Goal: Task Accomplishment & Management: Use online tool/utility

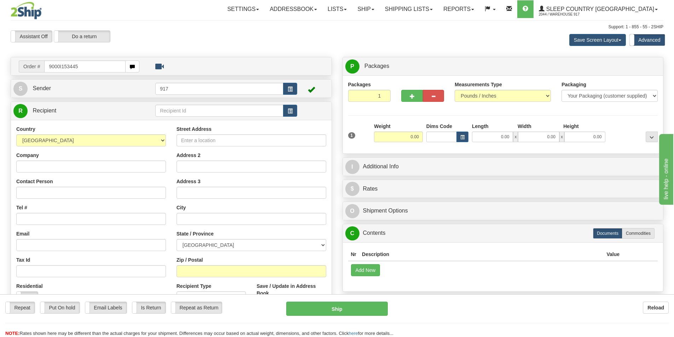
type input "9000I153445"
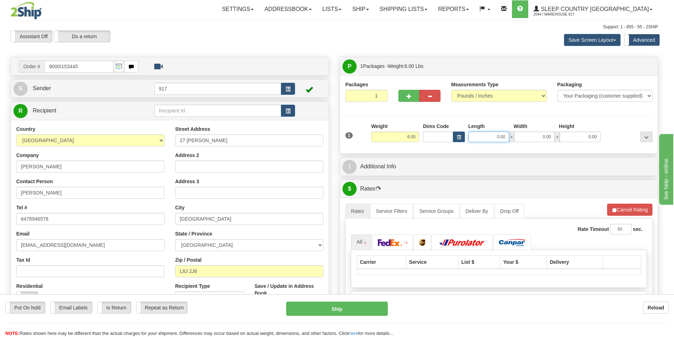
click at [492, 140] on input "0.00" at bounding box center [489, 137] width 41 height 11
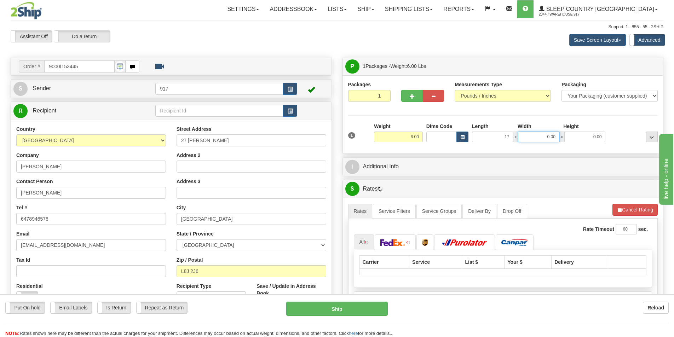
type input "17.00"
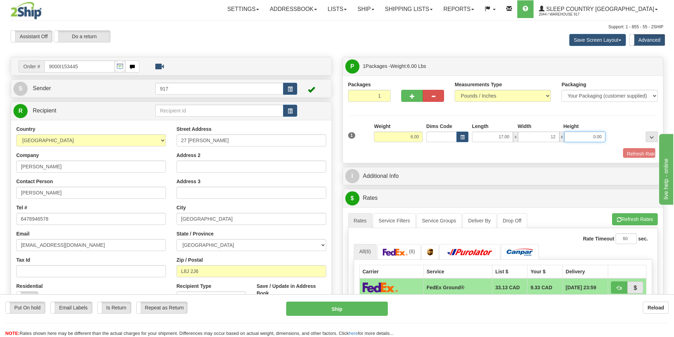
type input "12.00"
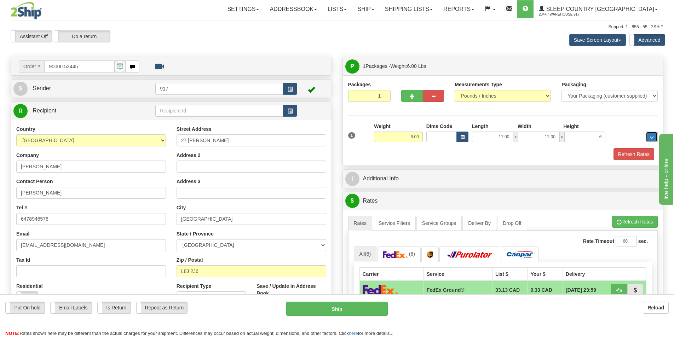
type input "6.00"
click at [635, 150] on button "Refresh Rates" at bounding box center [634, 154] width 41 height 12
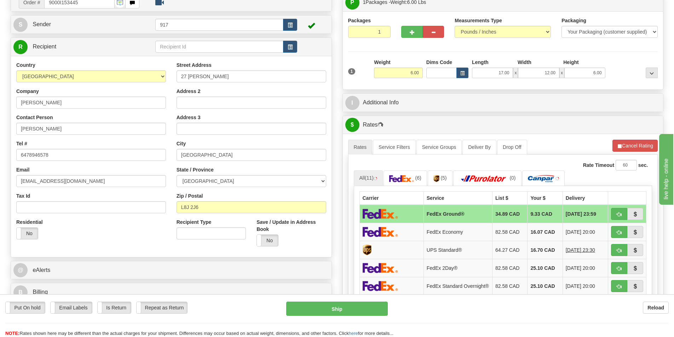
scroll to position [71, 0]
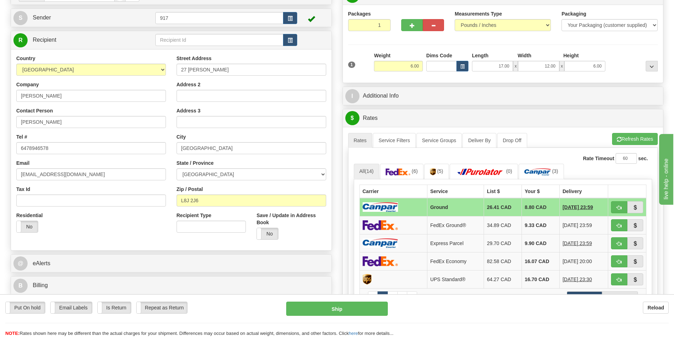
click at [376, 202] on img at bounding box center [380, 207] width 35 height 10
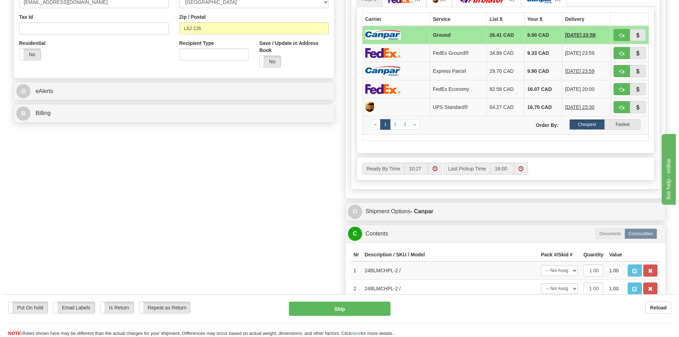
scroll to position [212, 0]
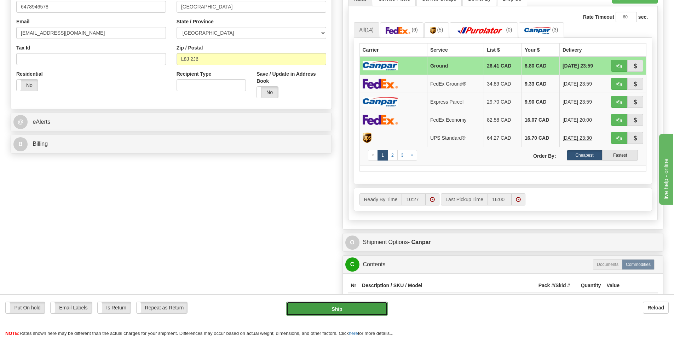
click at [340, 308] on button "Ship" at bounding box center [337, 309] width 102 height 14
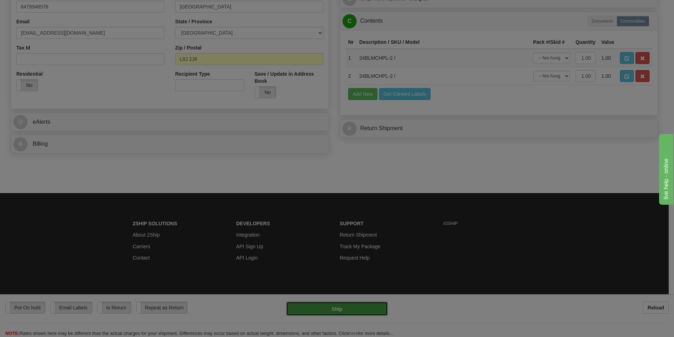
type input "1"
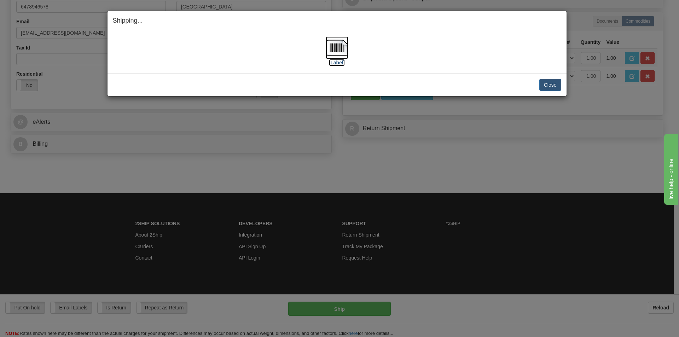
click at [337, 63] on label "[Label]" at bounding box center [337, 62] width 16 height 7
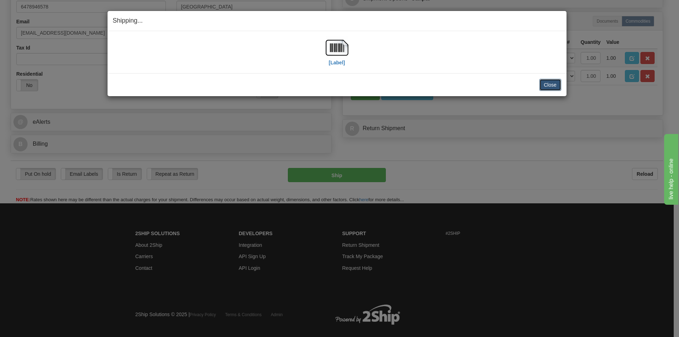
click at [558, 86] on button "Close" at bounding box center [551, 85] width 22 height 12
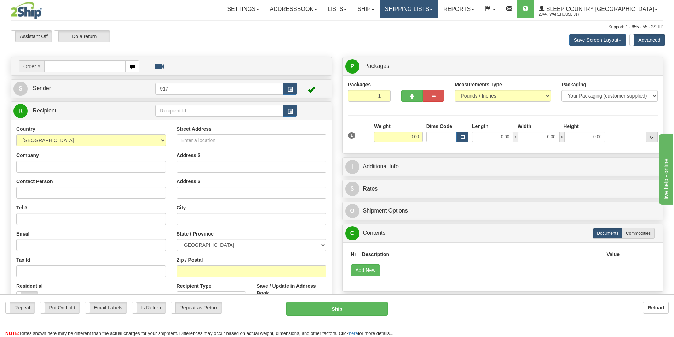
click at [435, 9] on link "Shipping lists" at bounding box center [409, 9] width 58 height 18
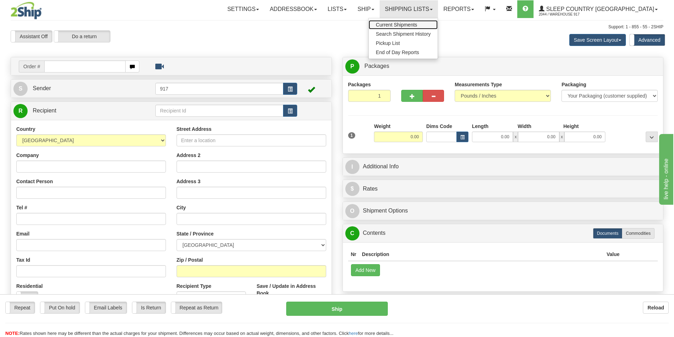
click at [417, 23] on span "Current Shipments" at bounding box center [396, 25] width 41 height 6
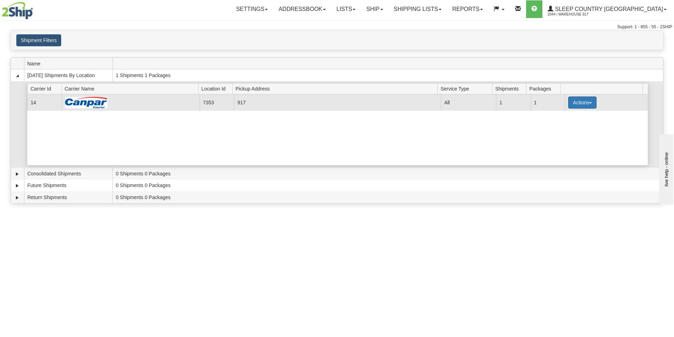
click at [572, 99] on button "Actions" at bounding box center [582, 103] width 28 height 12
click at [566, 124] on link "Close" at bounding box center [568, 125] width 57 height 9
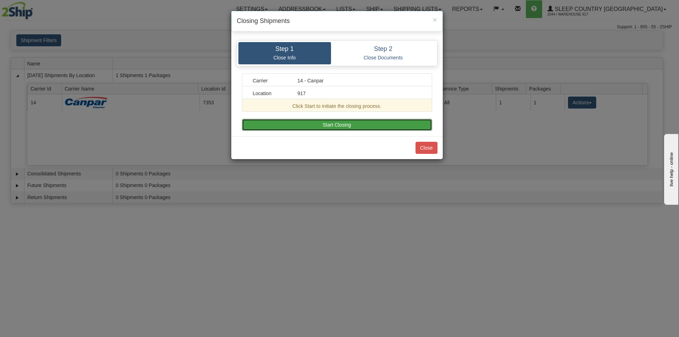
drag, startPoint x: 367, startPoint y: 124, endPoint x: 387, endPoint y: 148, distance: 31.2
click at [367, 124] on button "Start Closing" at bounding box center [337, 125] width 190 height 12
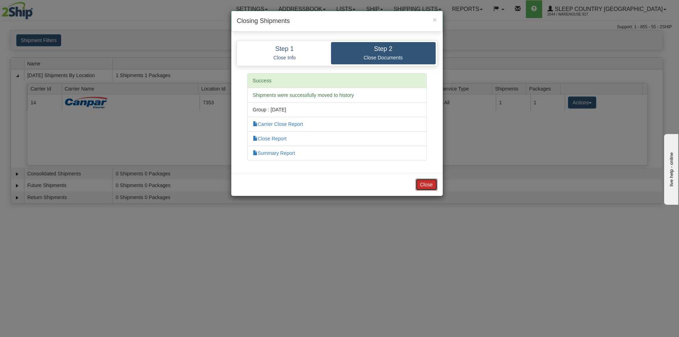
click at [429, 185] on button "Close" at bounding box center [427, 185] width 22 height 12
